Goal: Task Accomplishment & Management: Use online tool/utility

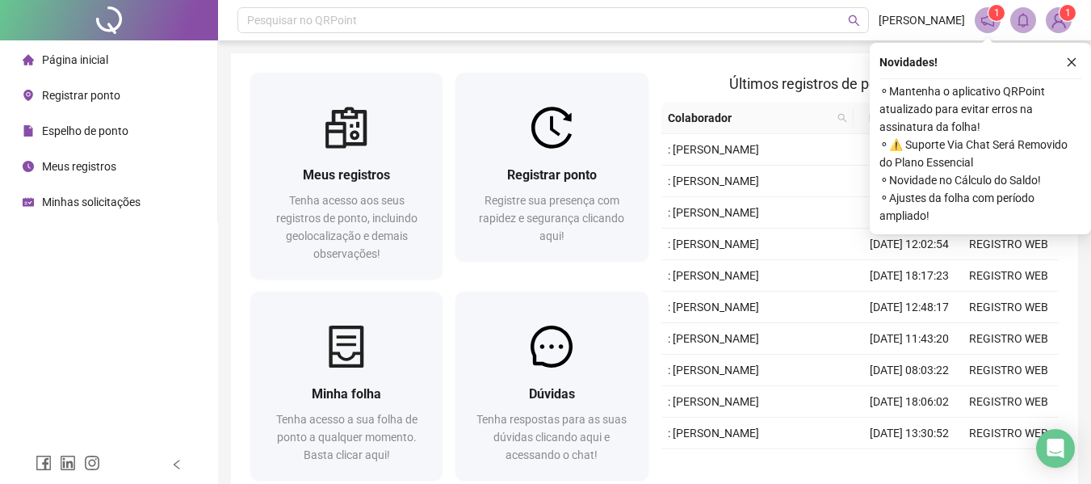
click at [617, 206] on span "Registre sua presença com rapidez e segurança clicando aqui!" at bounding box center [551, 218] width 145 height 48
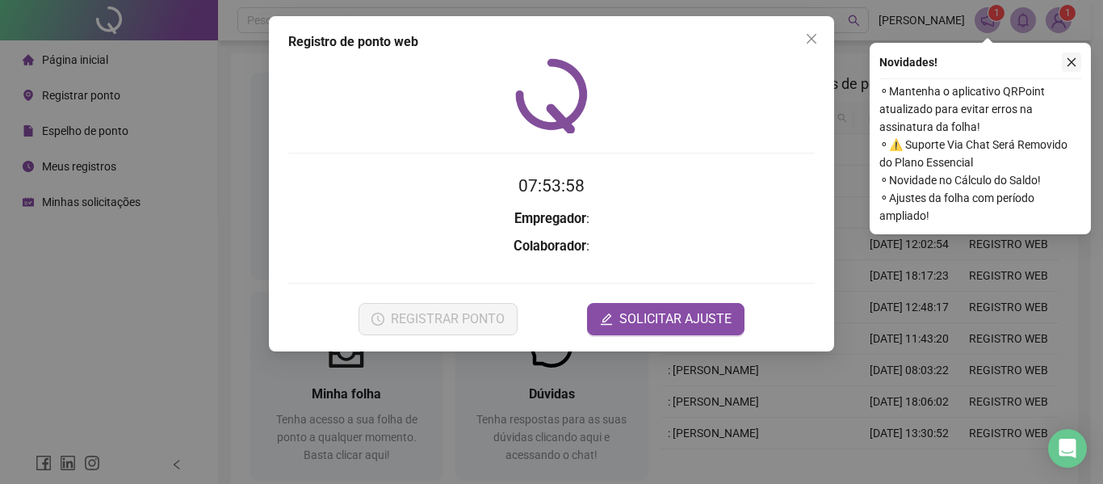
click at [1067, 61] on icon "close" at bounding box center [1071, 62] width 11 height 11
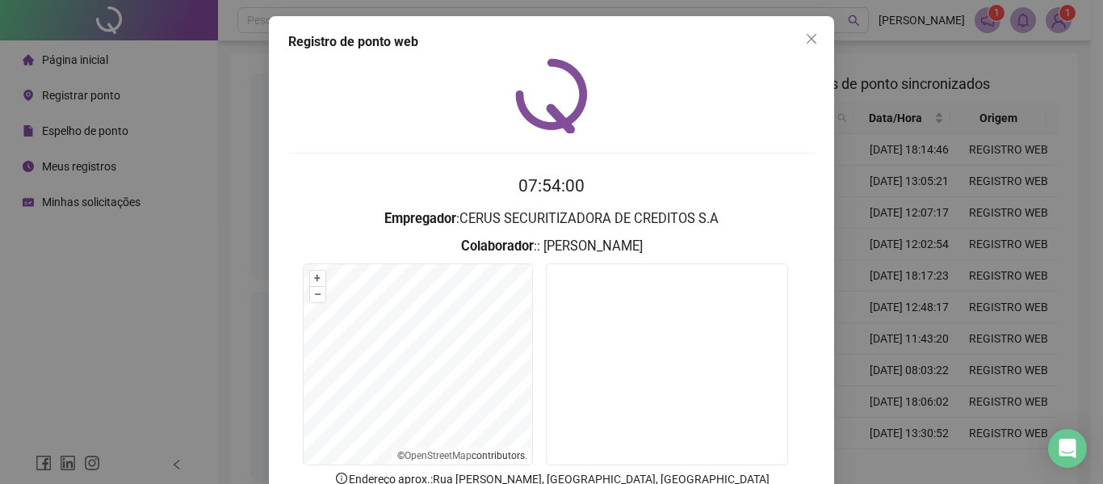
click at [902, 190] on div "Registro de ponto web 07:54:00 Empregador : CERUS SECURITIZADORA DE CREDITOS S.…" at bounding box center [551, 242] width 1103 height 484
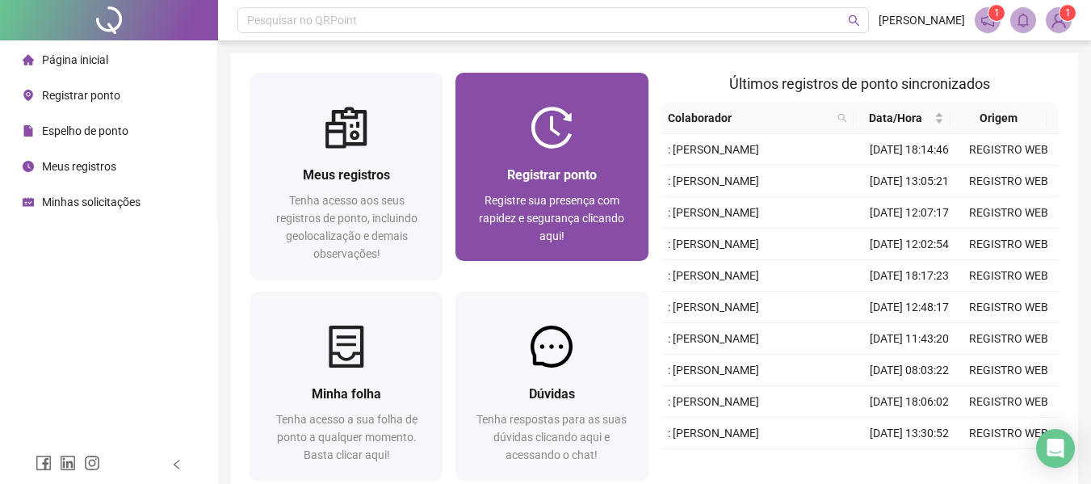
click at [530, 137] on div at bounding box center [551, 128] width 192 height 42
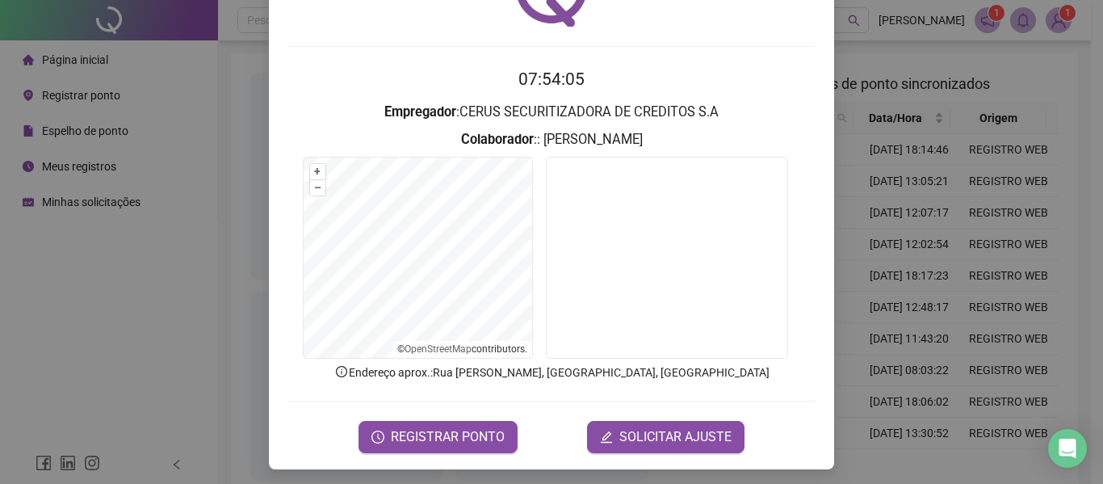
scroll to position [111, 0]
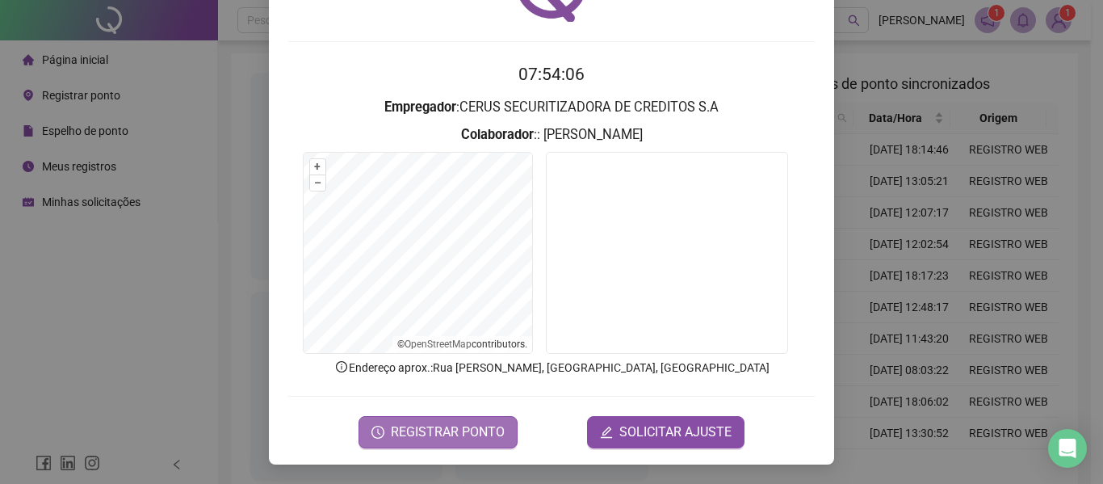
click at [493, 432] on span "REGISTRAR PONTO" at bounding box center [448, 431] width 114 height 19
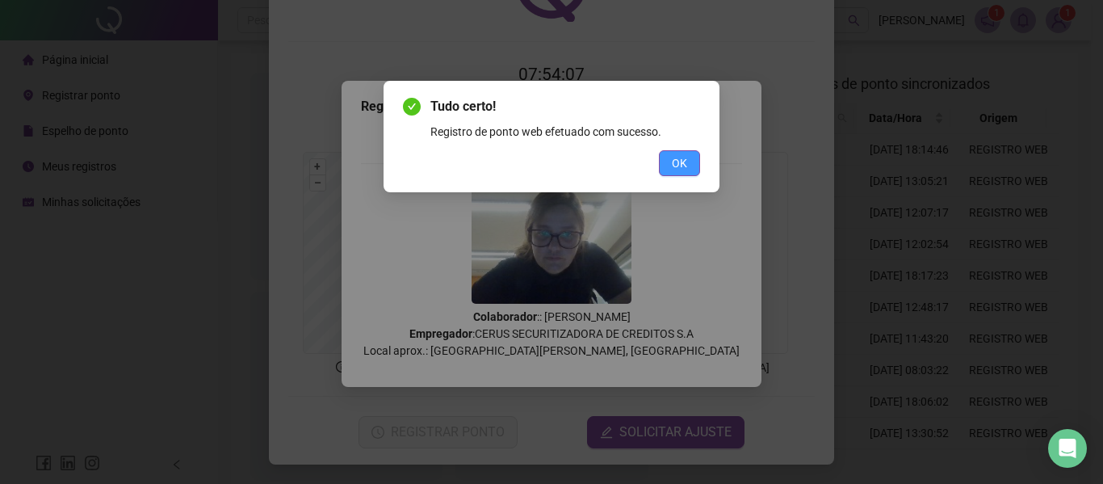
click at [681, 164] on span "OK" at bounding box center [679, 163] width 15 height 18
